Goal: Find specific page/section: Find specific page/section

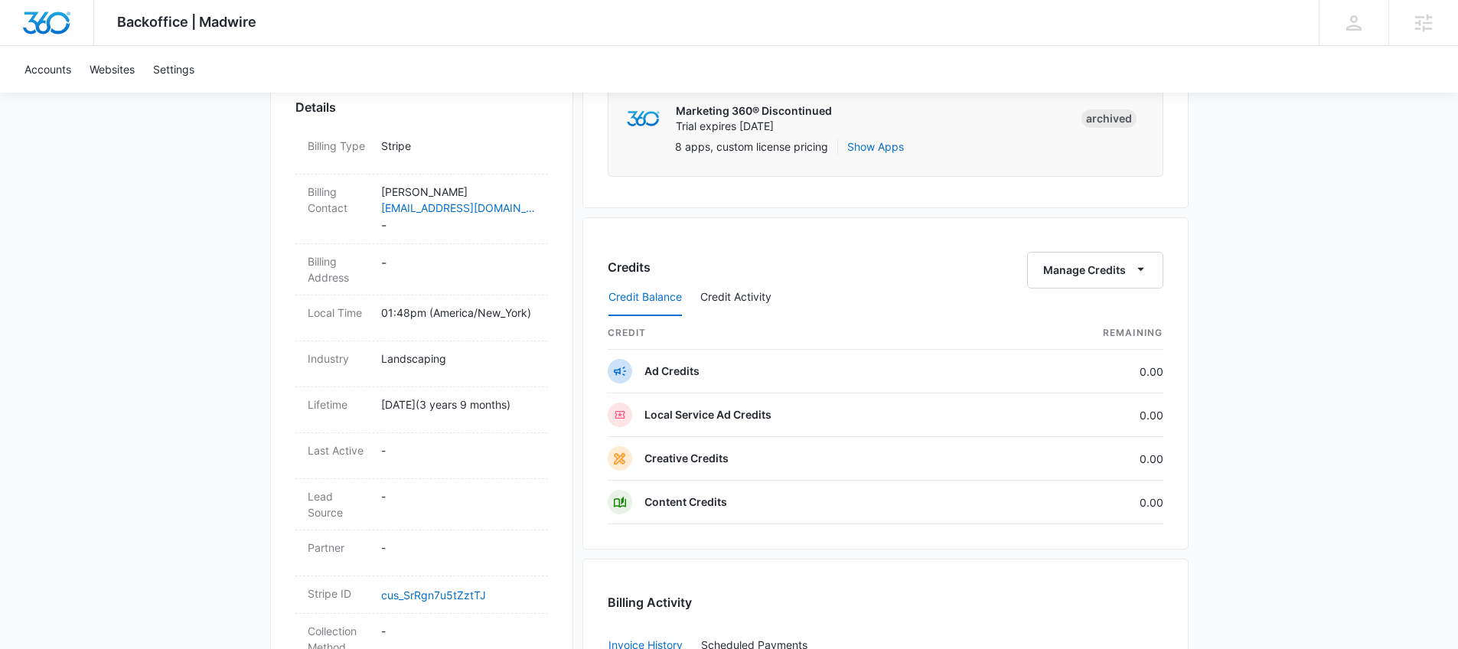
scroll to position [521, 0]
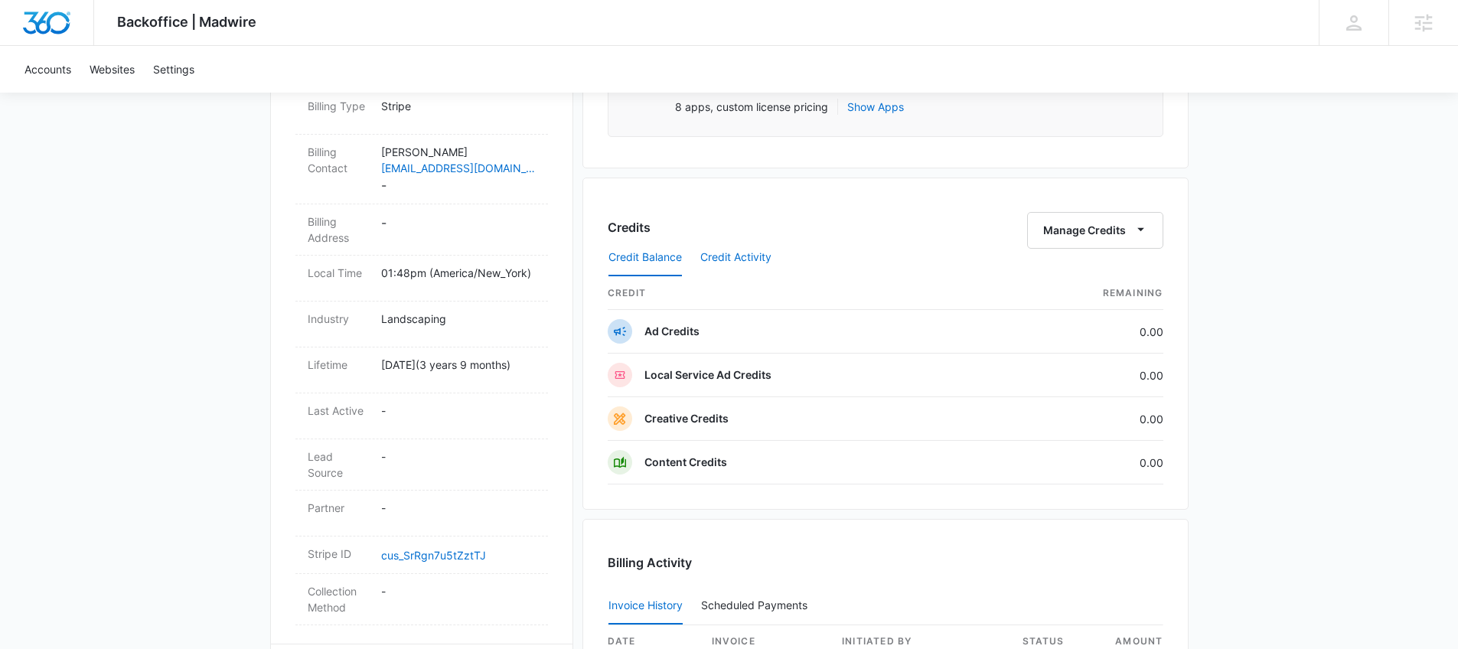
click at [739, 257] on button "Credit Activity" at bounding box center [735, 258] width 71 height 37
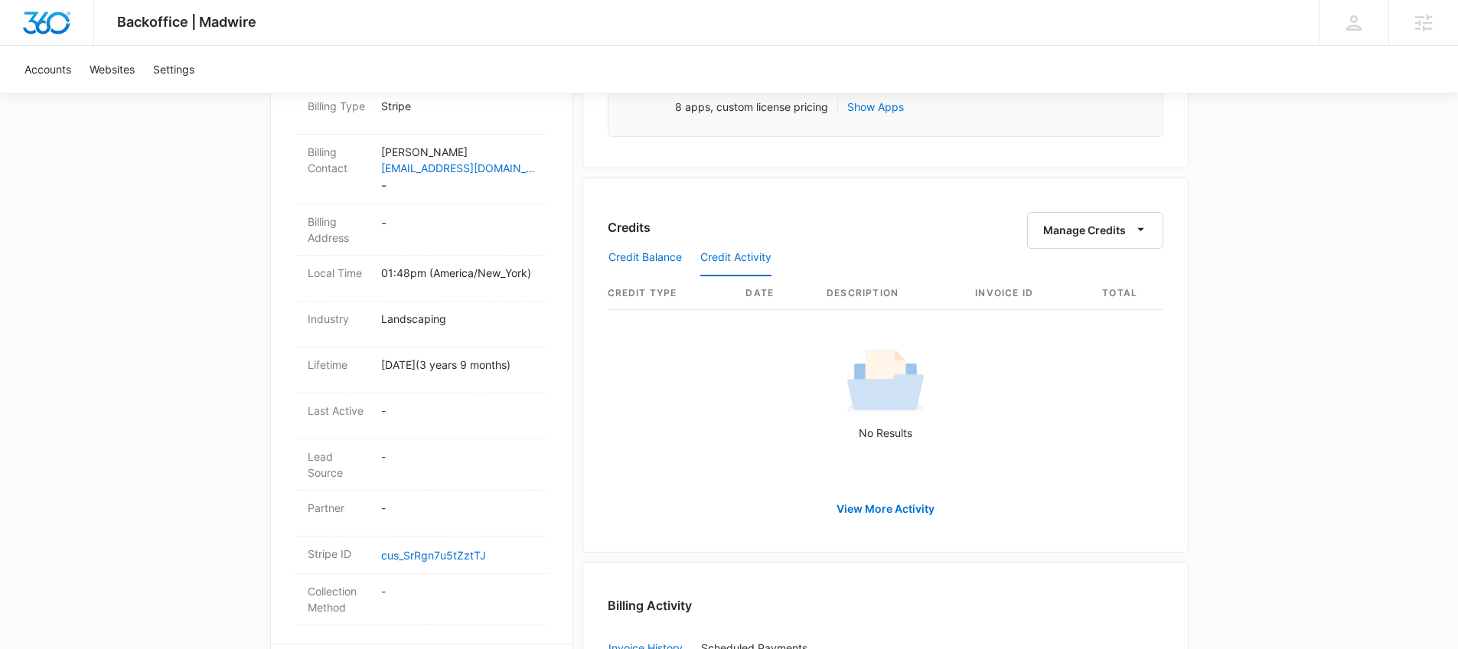
click at [655, 259] on button "Credit Balance" at bounding box center [644, 258] width 73 height 37
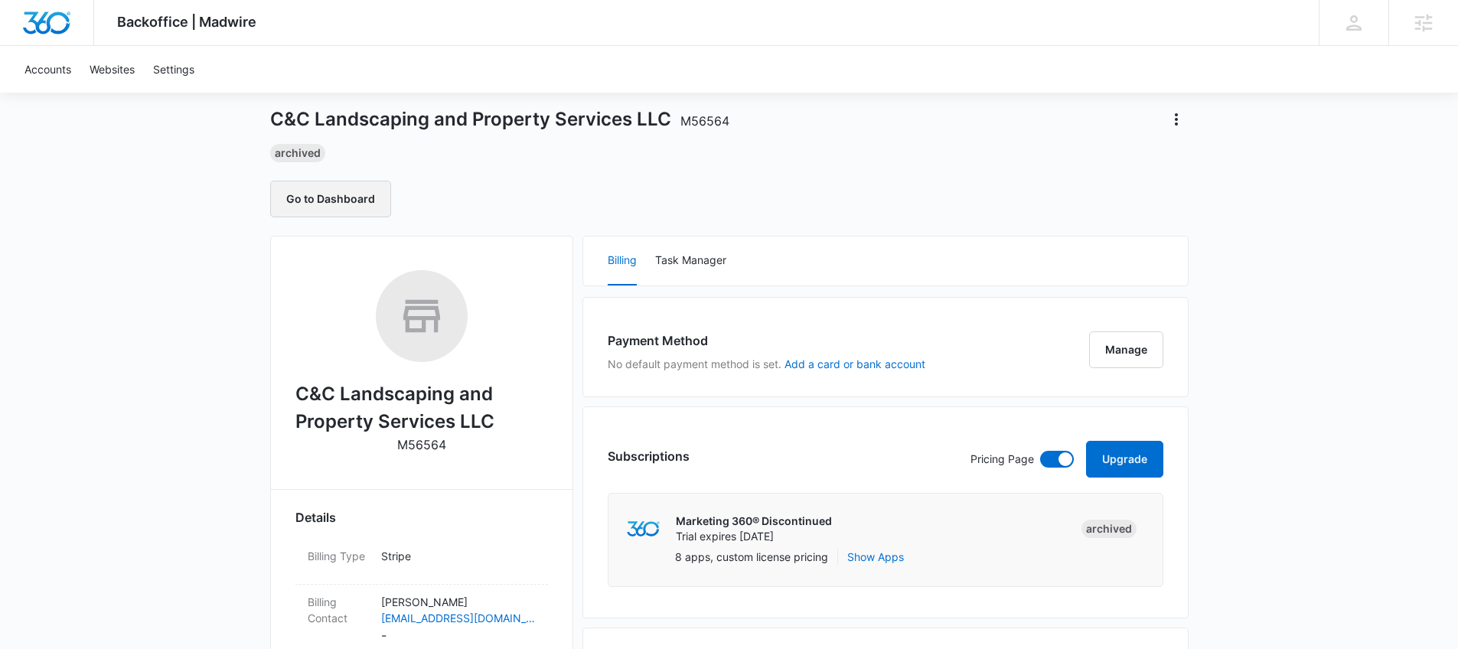
scroll to position [0, 0]
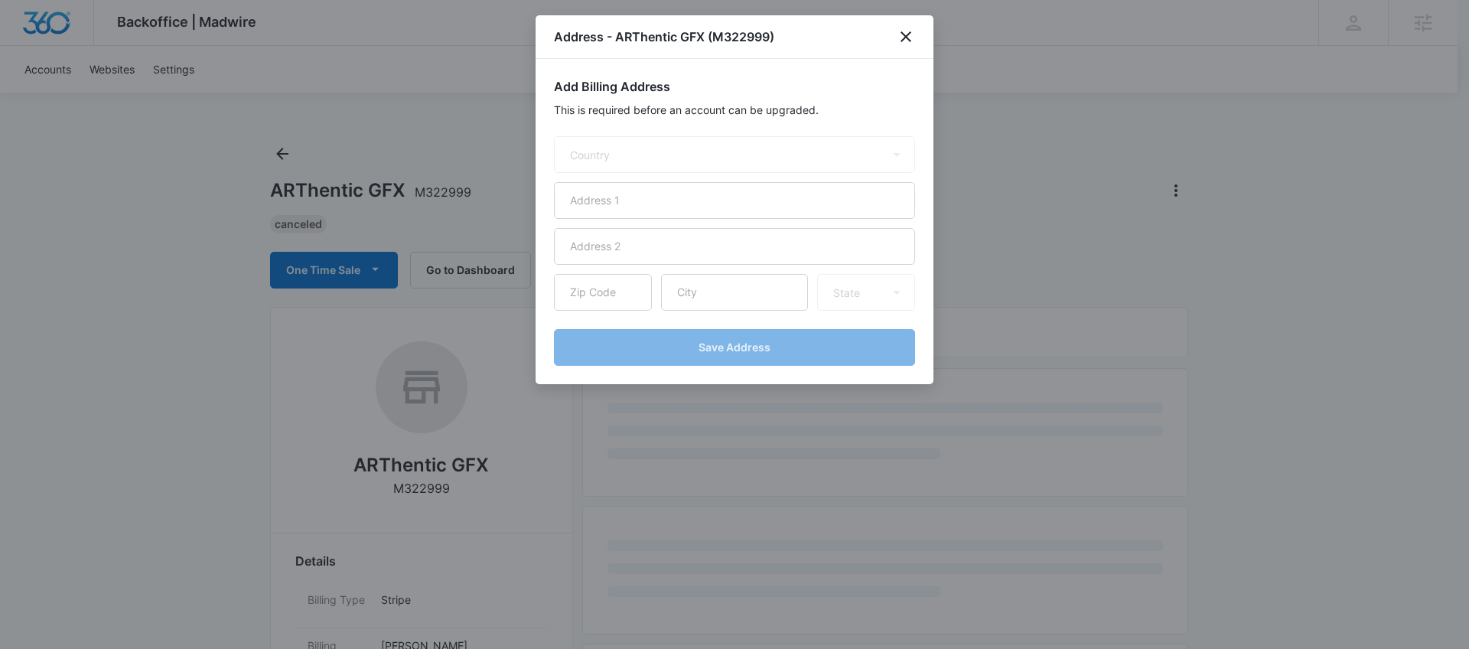
select select "US"
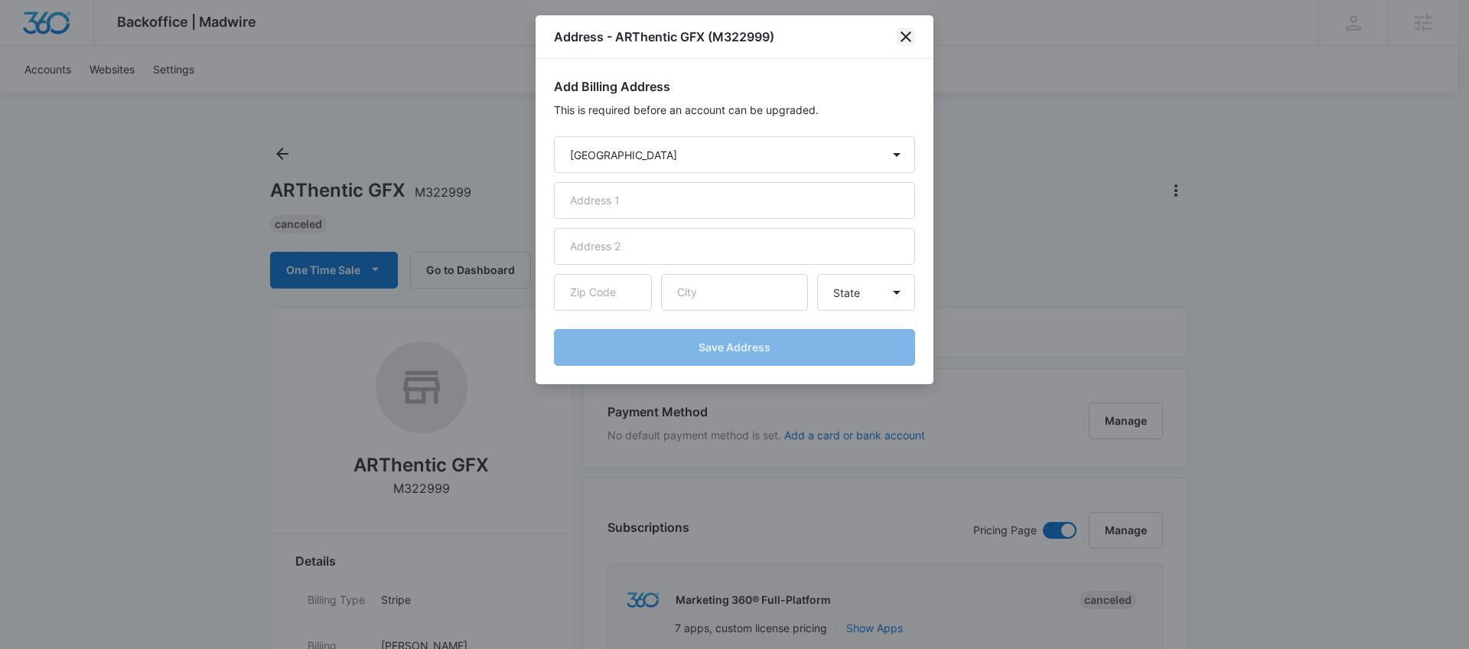
click at [905, 33] on icon "close" at bounding box center [906, 37] width 18 height 18
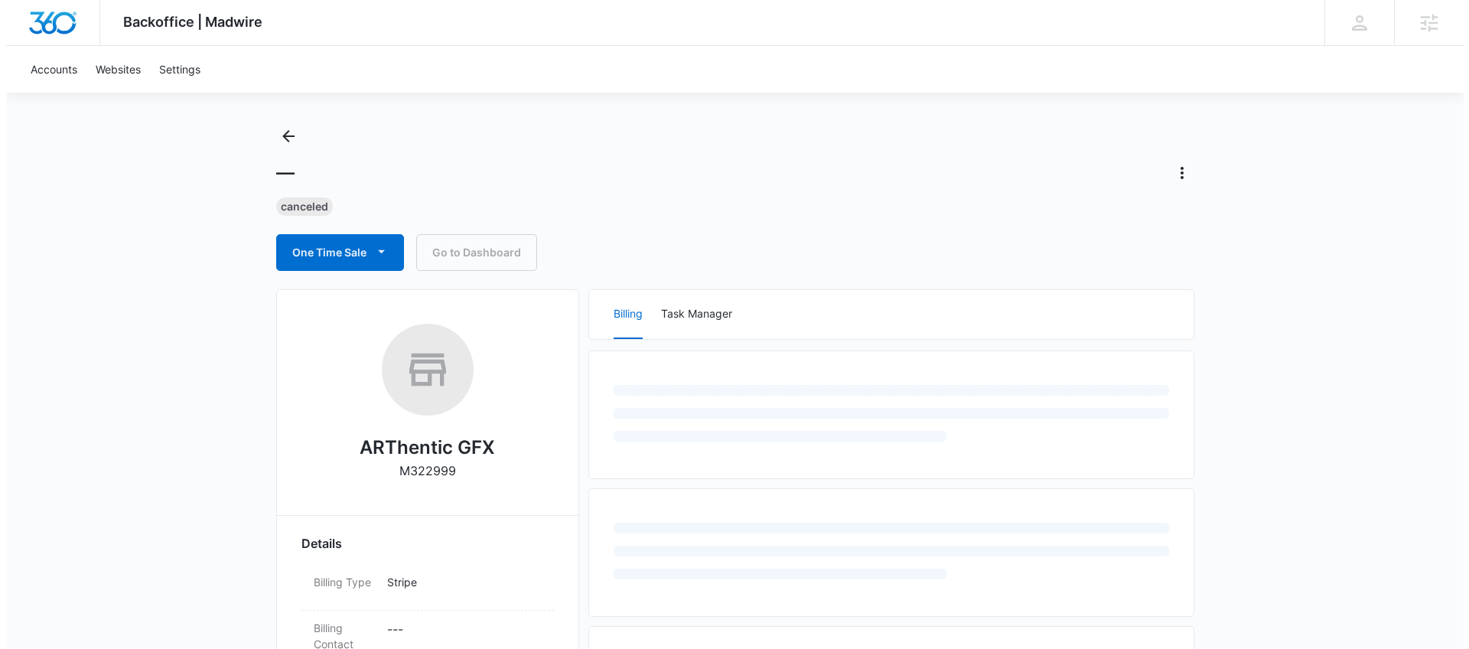
scroll to position [33, 0]
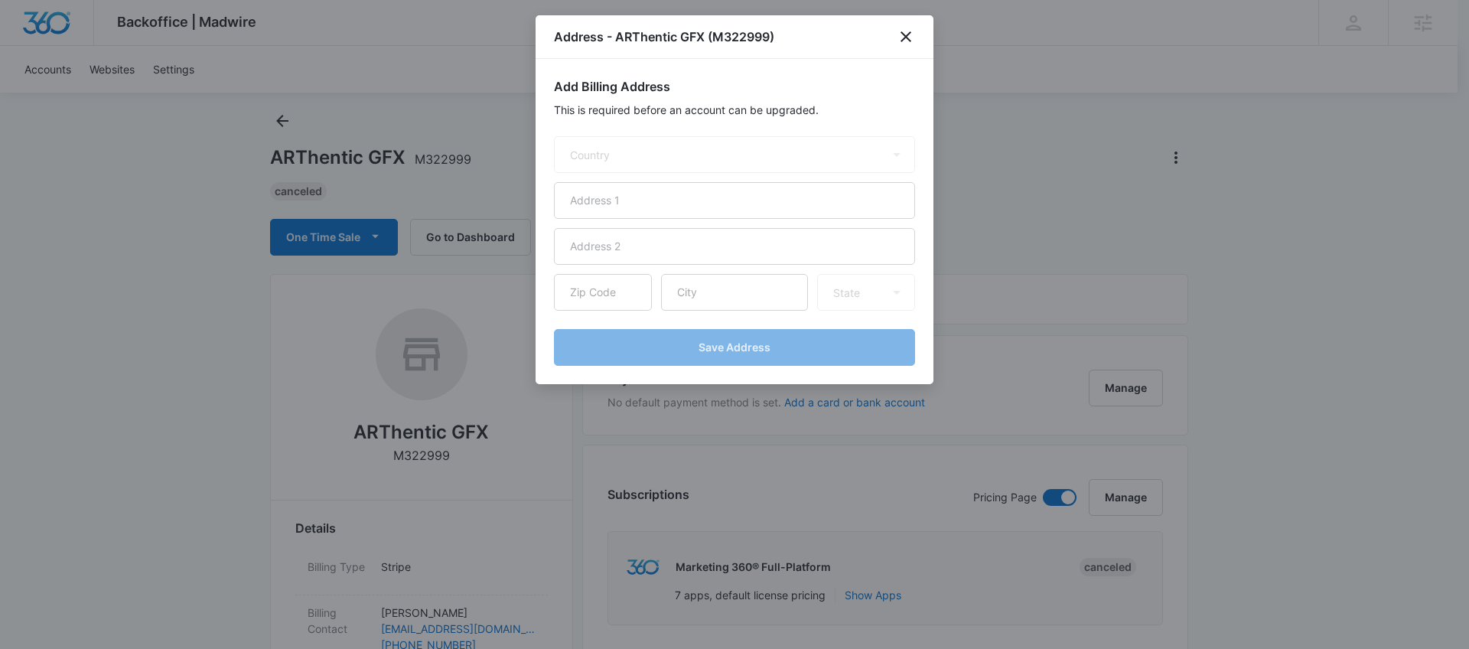
select select "US"
click at [904, 31] on icon "close" at bounding box center [906, 37] width 18 height 18
